Goal: Check status: Check status

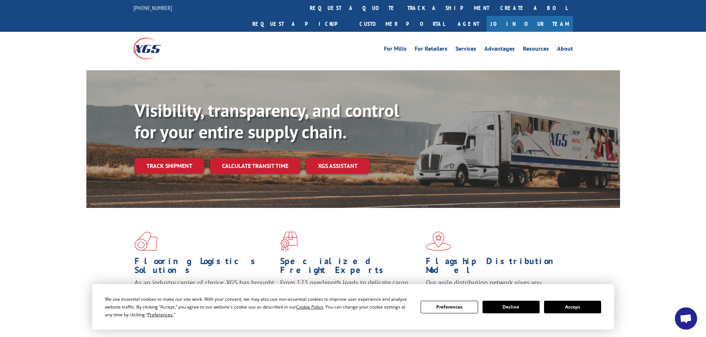
drag, startPoint x: 570, startPoint y: 307, endPoint x: 591, endPoint y: 263, distance: 49.2
click at [570, 307] on button "Accept" at bounding box center [572, 307] width 57 height 13
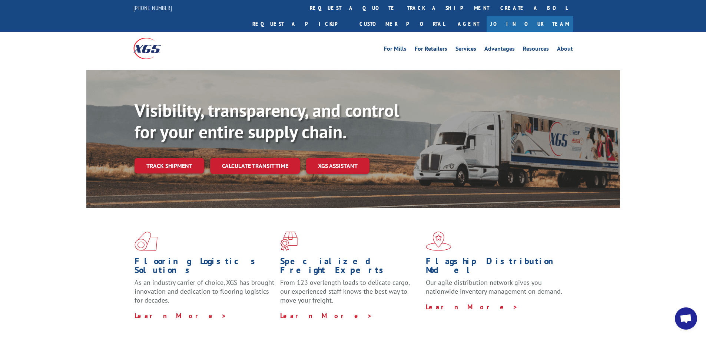
drag, startPoint x: 170, startPoint y: 152, endPoint x: 236, endPoint y: 148, distance: 66.4
click at [169, 158] on link "Track shipment" at bounding box center [169, 166] width 70 height 16
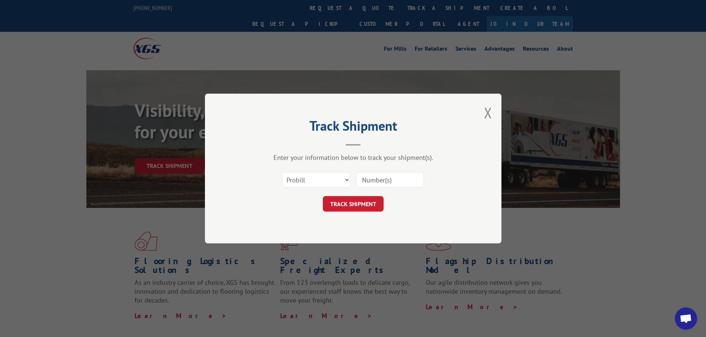
click at [386, 182] on input at bounding box center [390, 180] width 68 height 16
click at [332, 180] on select "Select category... Probill BOL PO" at bounding box center [316, 180] width 68 height 16
select select "po"
click at [282, 172] on select "Select category... Probill BOL PO" at bounding box center [316, 180] width 68 height 16
drag, startPoint x: 251, startPoint y: 206, endPoint x: 235, endPoint y: 154, distance: 53.9
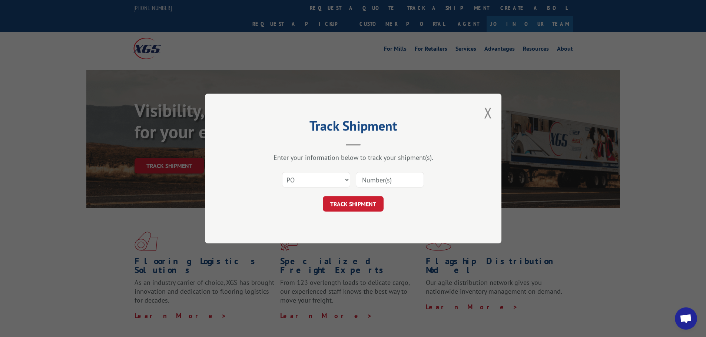
click at [251, 204] on div "TRACK SHIPMENT" at bounding box center [353, 204] width 222 height 16
click at [369, 181] on input at bounding box center [390, 180] width 68 height 16
paste input "[URL][DOMAIN_NAME]"
type input "[URL][DOMAIN_NAME]"
drag, startPoint x: 386, startPoint y: 180, endPoint x: 310, endPoint y: 178, distance: 75.9
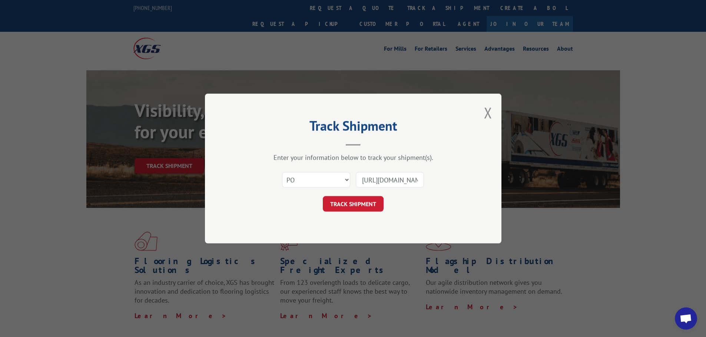
click at [310, 178] on div "Select category... Probill BOL PO [URL][DOMAIN_NAME]" at bounding box center [353, 180] width 222 height 24
type input "17345284"
click at [357, 203] on button "TRACK SHIPMENT" at bounding box center [353, 204] width 61 height 16
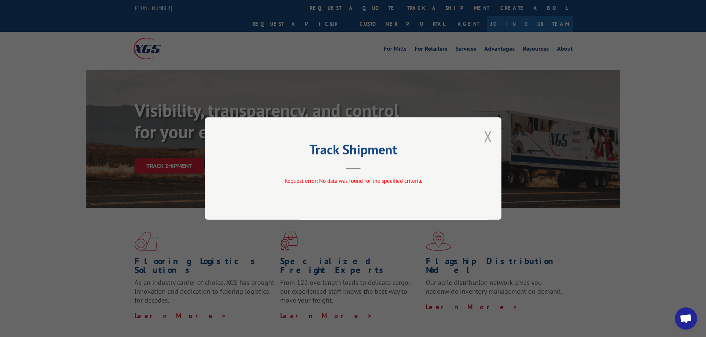
click at [486, 140] on button "Close modal" at bounding box center [488, 137] width 8 height 20
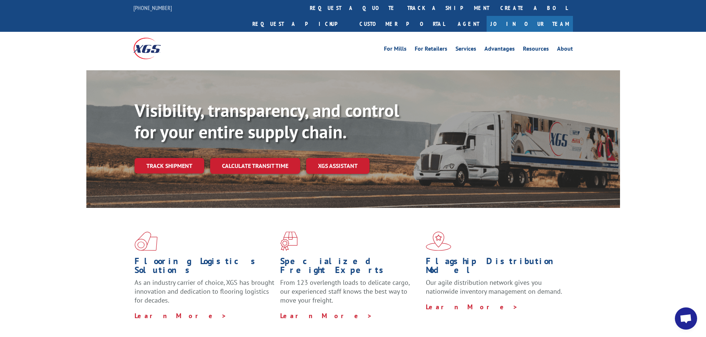
click at [157, 158] on link "Track shipment" at bounding box center [169, 166] width 70 height 16
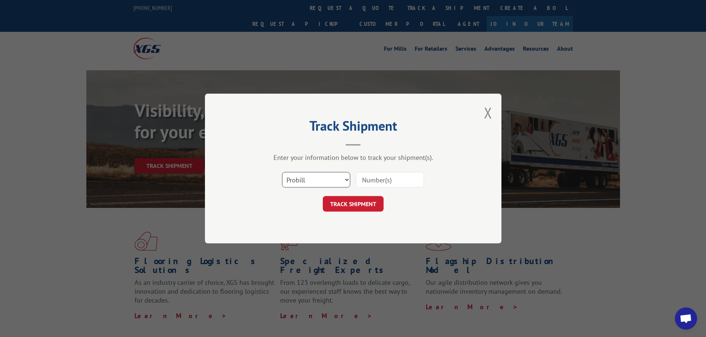
click at [313, 179] on select "Select category... Probill BOL PO" at bounding box center [316, 180] width 68 height 16
click at [254, 187] on div "Select category... Probill BOL PO" at bounding box center [353, 180] width 222 height 24
click at [398, 179] on input at bounding box center [390, 180] width 68 height 16
type input "17345284"
click at [355, 205] on button "TRACK SHIPMENT" at bounding box center [353, 204] width 61 height 16
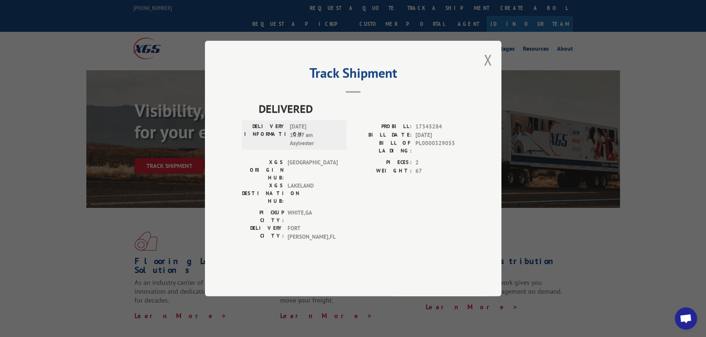
drag, startPoint x: 489, startPoint y: 78, endPoint x: 431, endPoint y: 129, distance: 77.4
click at [489, 70] on button "Close modal" at bounding box center [488, 60] width 8 height 20
